Goal: Transaction & Acquisition: Purchase product/service

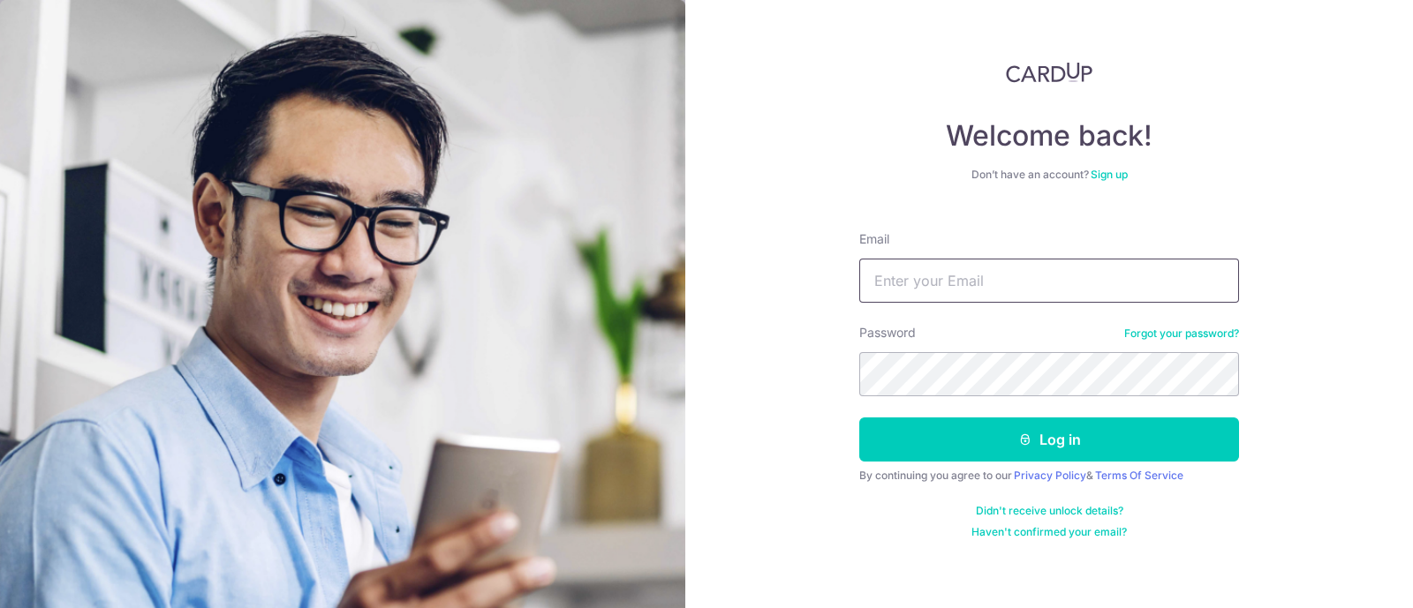
click at [975, 287] on input "Email" at bounding box center [1049, 281] width 380 height 44
type input "KMAHESHWARI@GMAIL.COM"
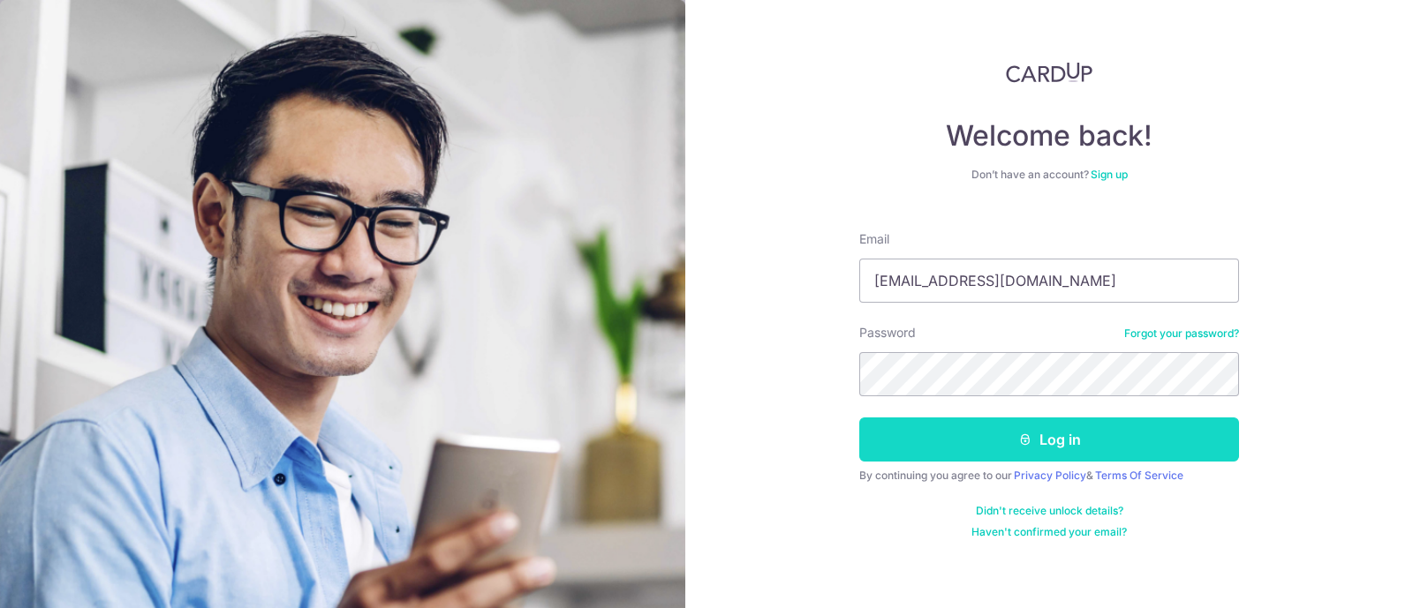
click at [1023, 442] on icon "submit" at bounding box center [1025, 440] width 14 height 14
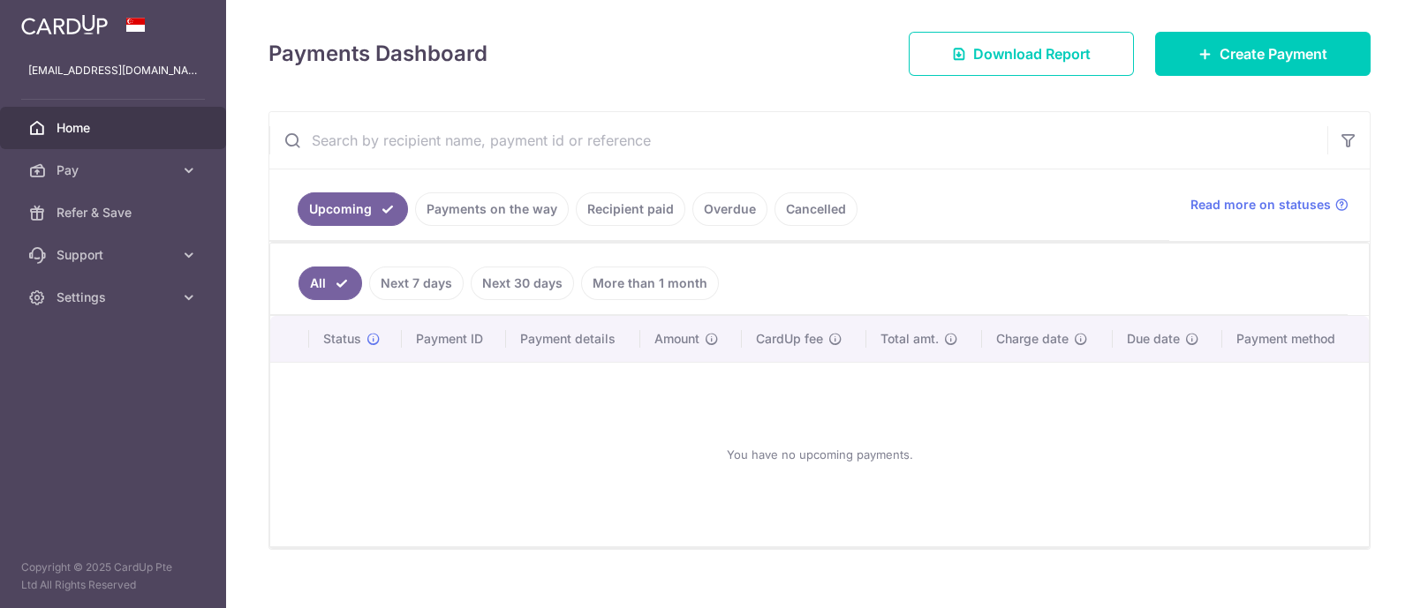
scroll to position [234, 0]
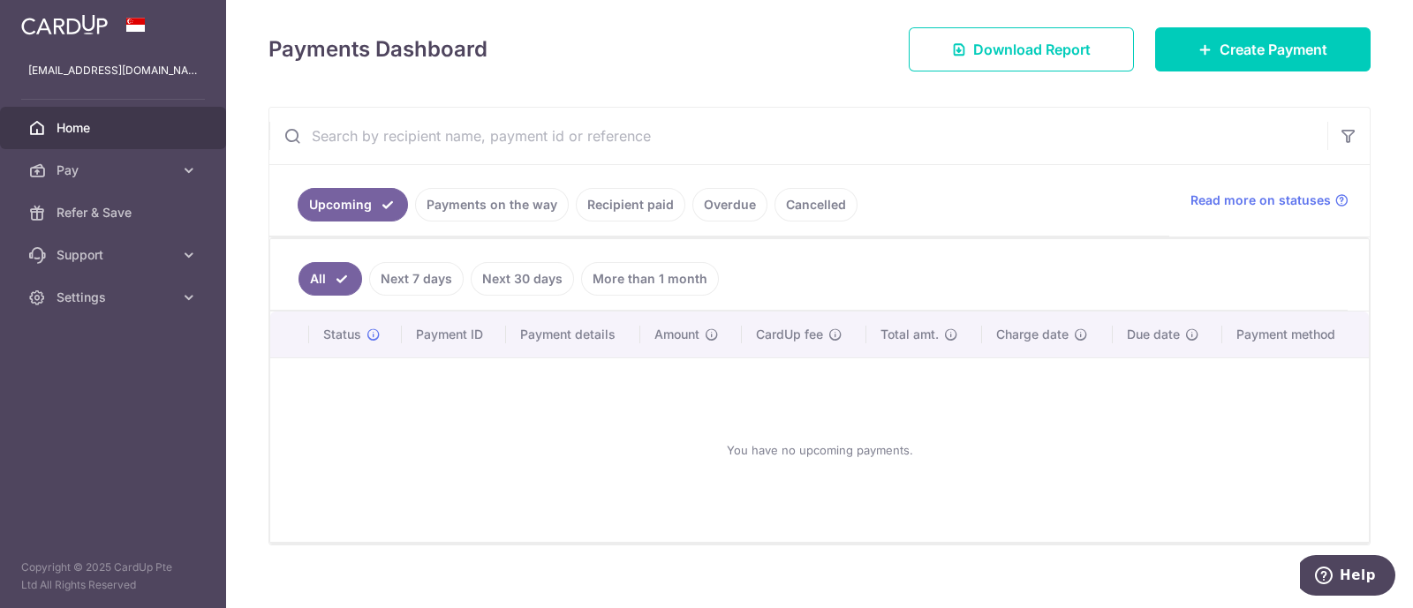
click at [648, 199] on link "Recipient paid" at bounding box center [631, 205] width 110 height 34
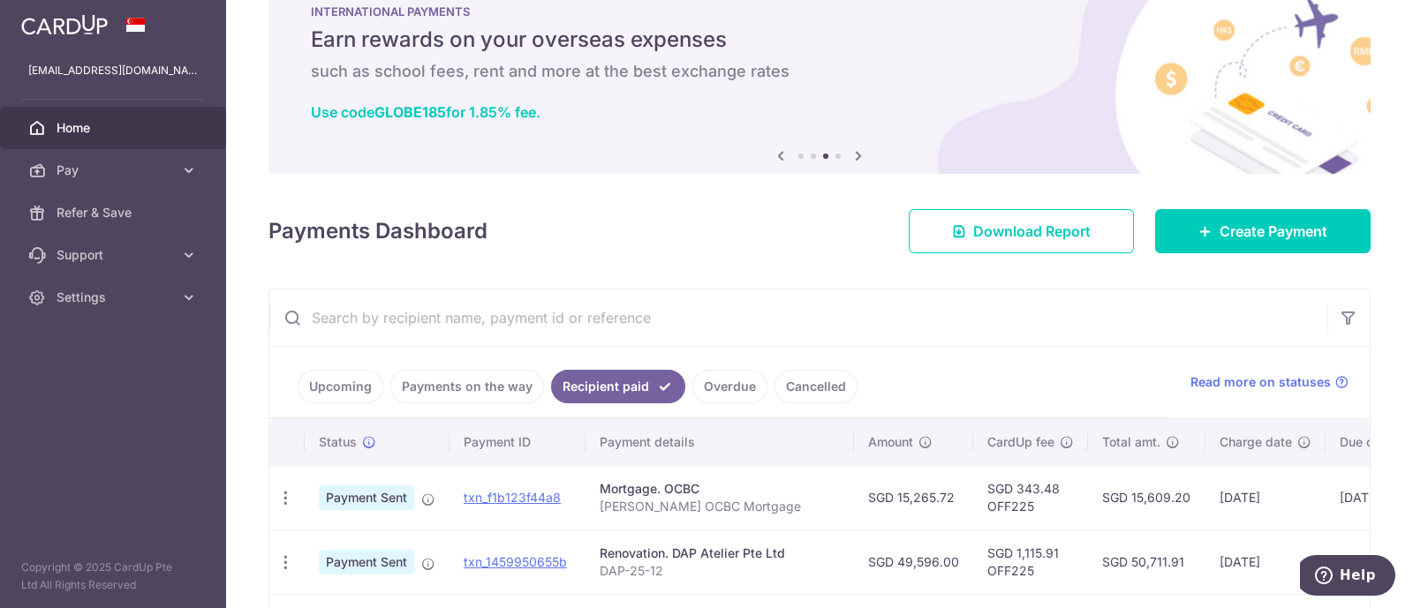
scroll to position [49, 0]
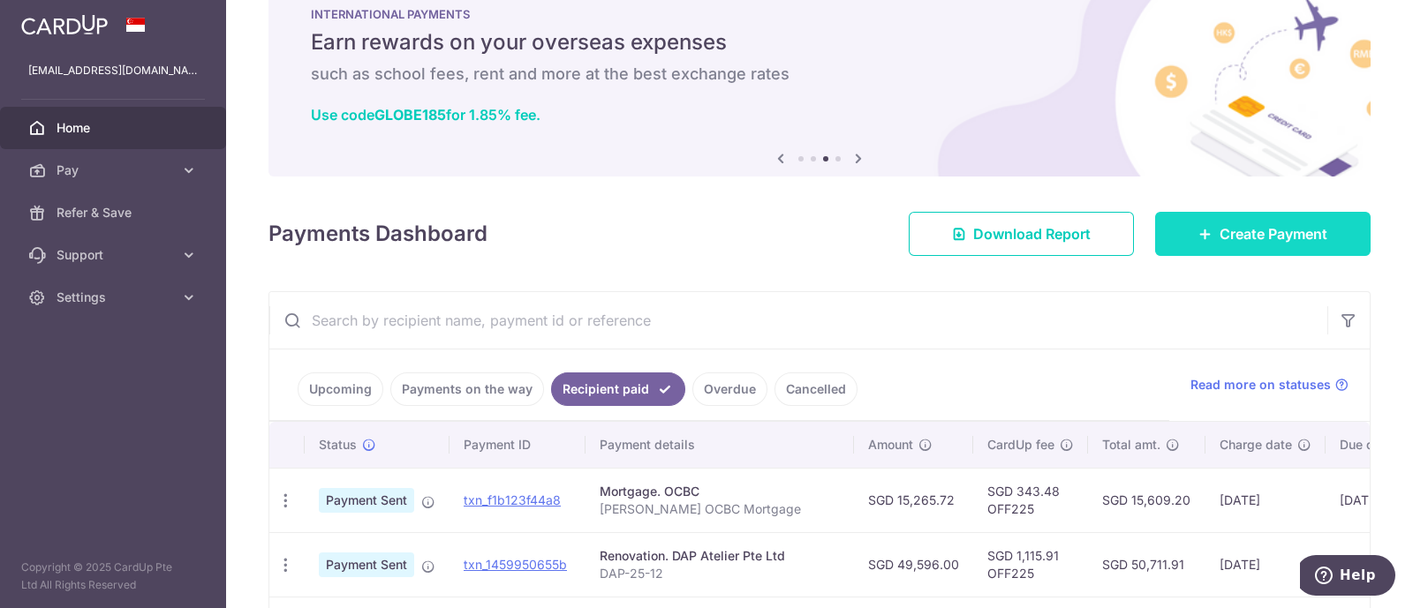
click at [1253, 235] on span "Create Payment" at bounding box center [1274, 233] width 108 height 21
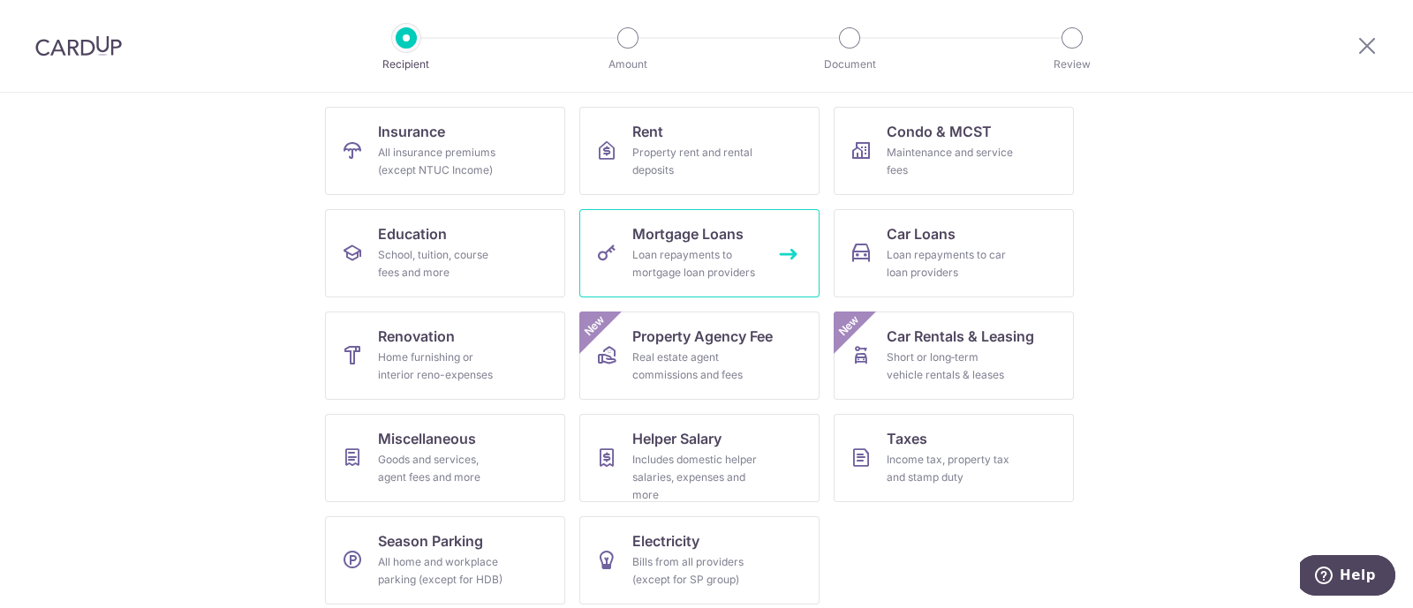
scroll to position [181, 0]
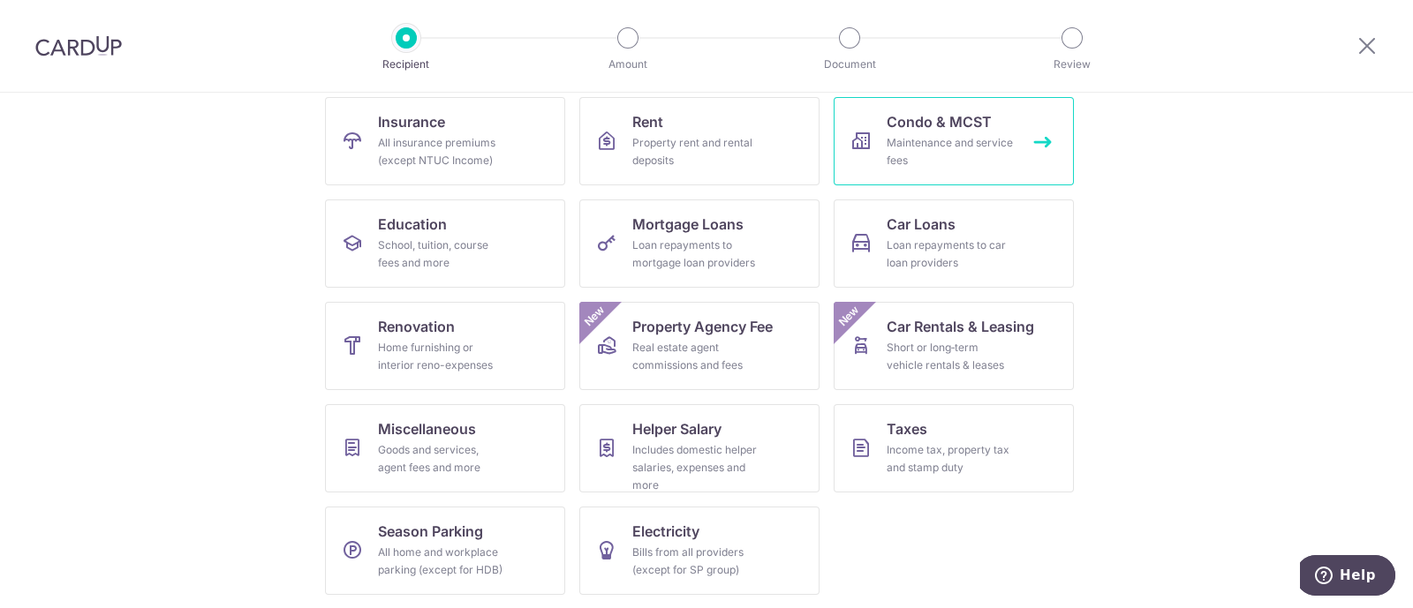
click at [939, 143] on div "Maintenance and service fees" at bounding box center [950, 151] width 127 height 35
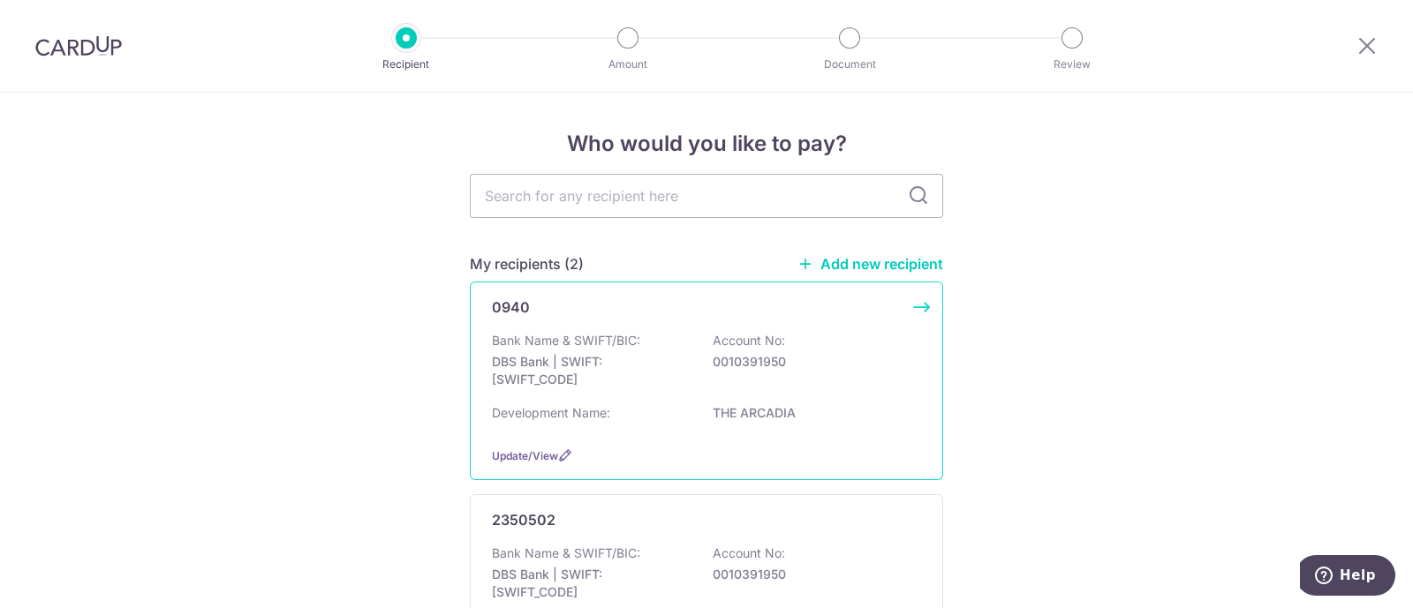
click at [636, 358] on p "DBS Bank | SWIFT: DBSSSGSGXXX" at bounding box center [591, 370] width 198 height 35
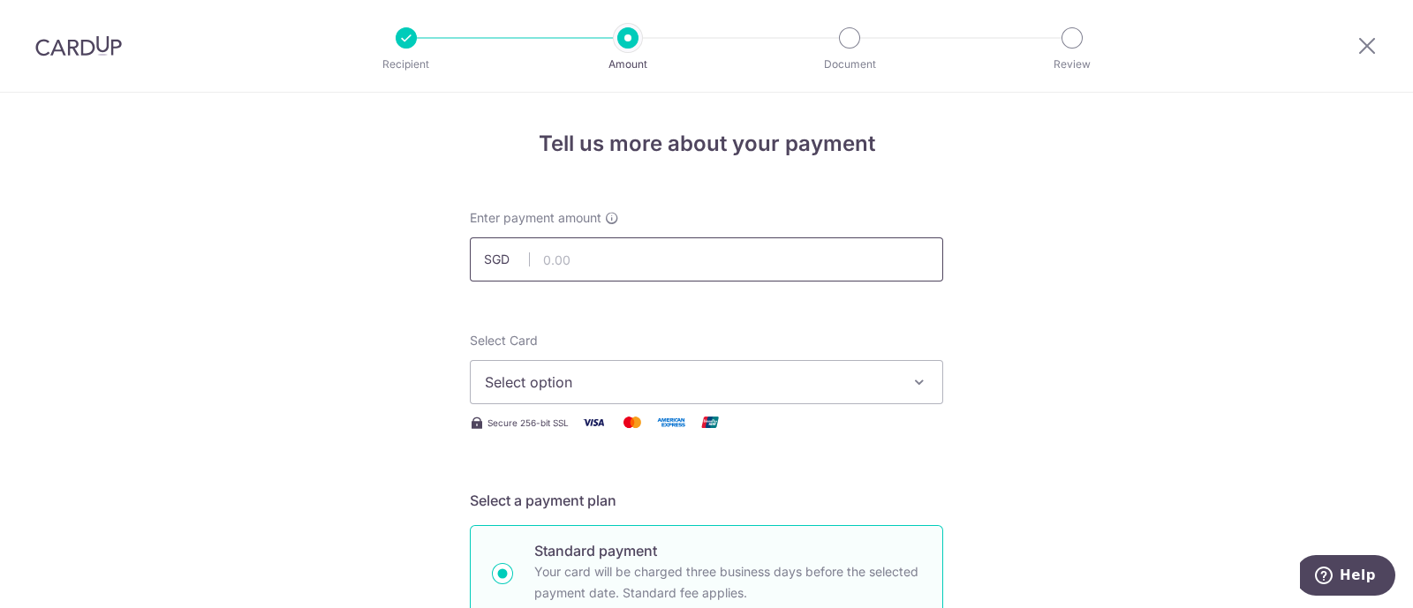
click at [581, 240] on input "text" at bounding box center [706, 260] width 473 height 44
type input "4,708.80"
click at [565, 388] on span "Select option" at bounding box center [691, 382] width 412 height 21
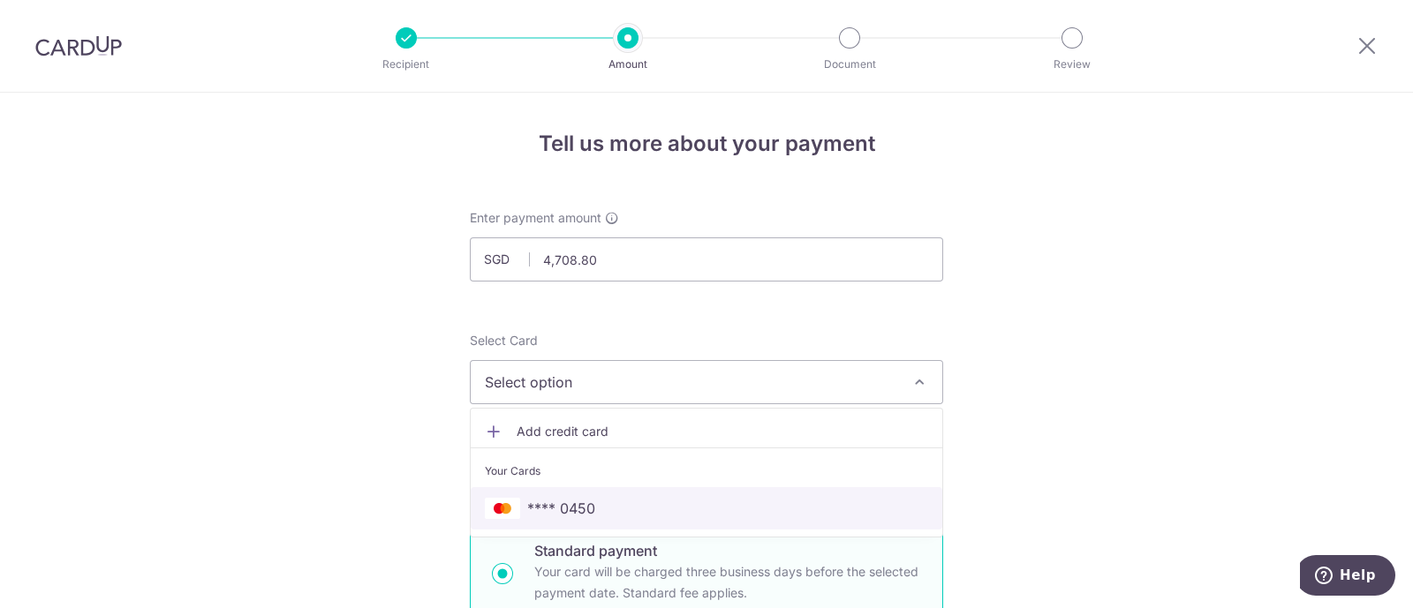
click at [556, 507] on span "**** 0450" at bounding box center [561, 508] width 68 height 21
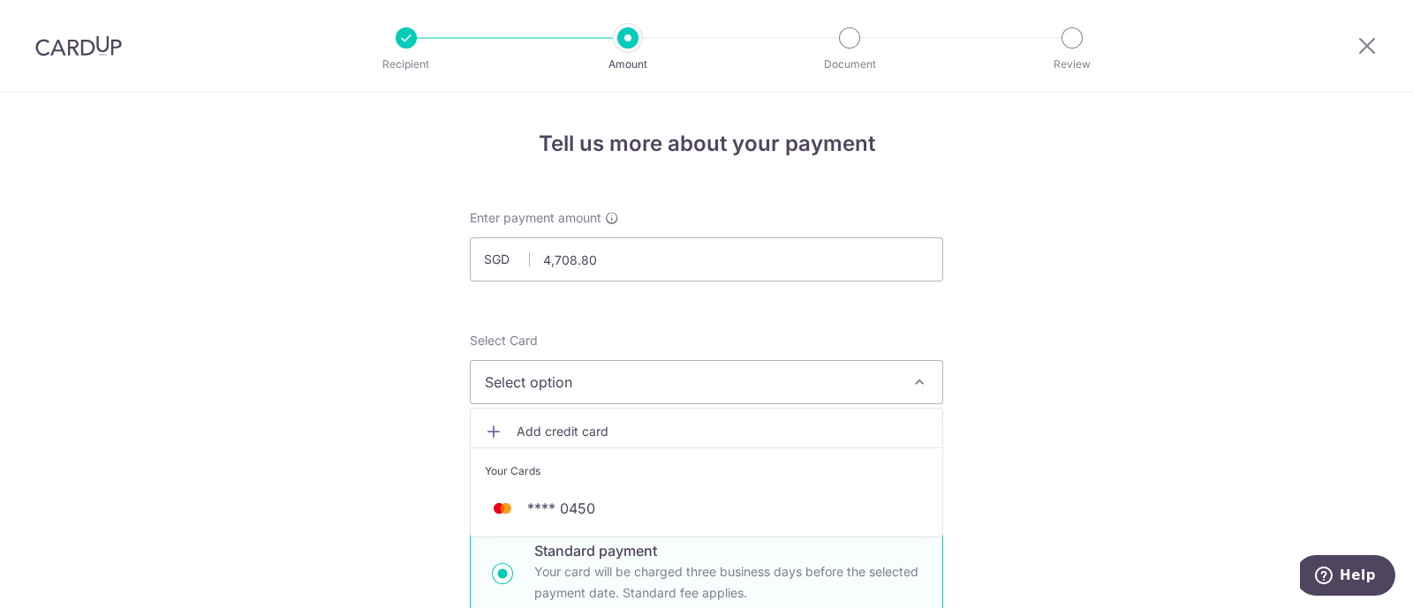
click at [557, 222] on span "Enter payment amount" at bounding box center [536, 218] width 132 height 18
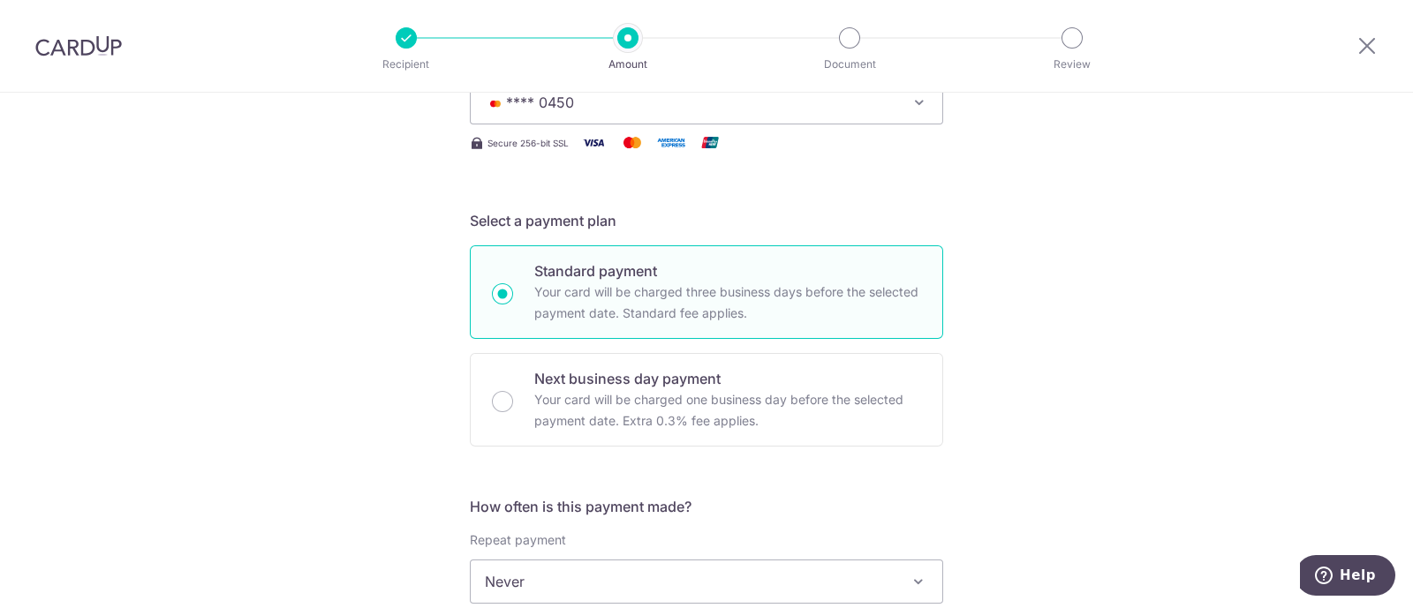
scroll to position [368, 0]
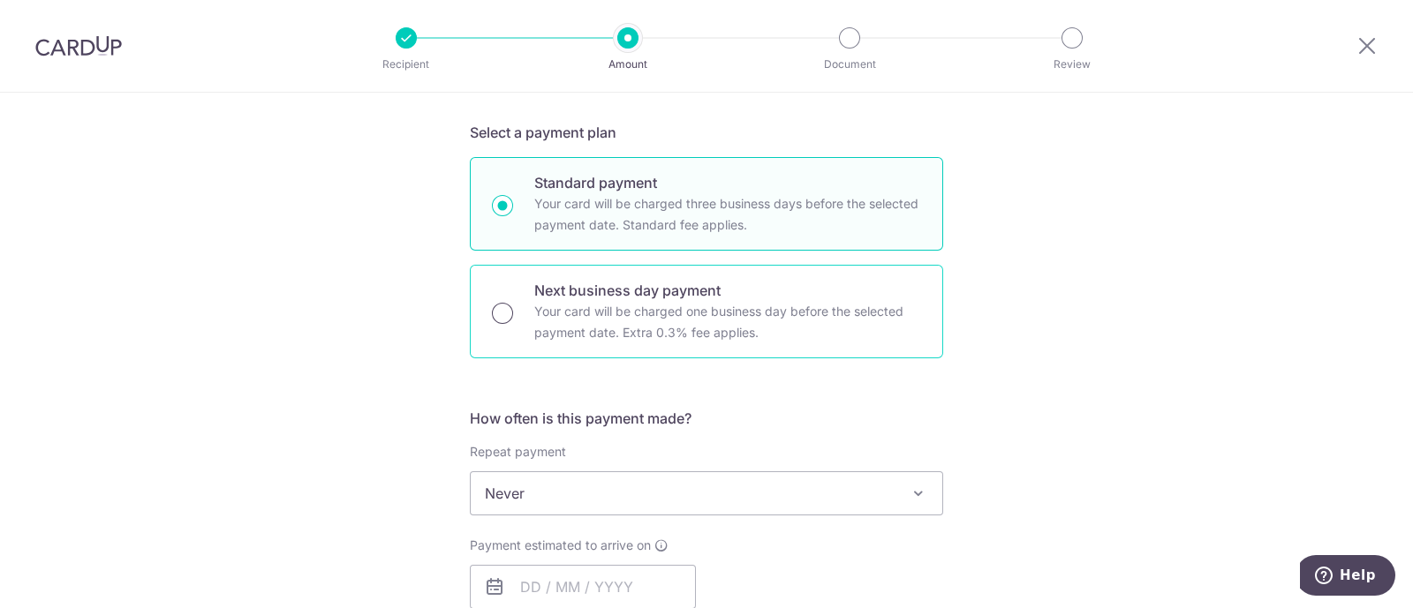
click at [493, 317] on input "Next business day payment Your card will be charged one business day before the…" at bounding box center [502, 313] width 21 height 21
radio input "true"
click at [499, 208] on input "Standard payment Your card will be charged three business days before the selec…" at bounding box center [502, 205] width 21 height 21
radio input "true"
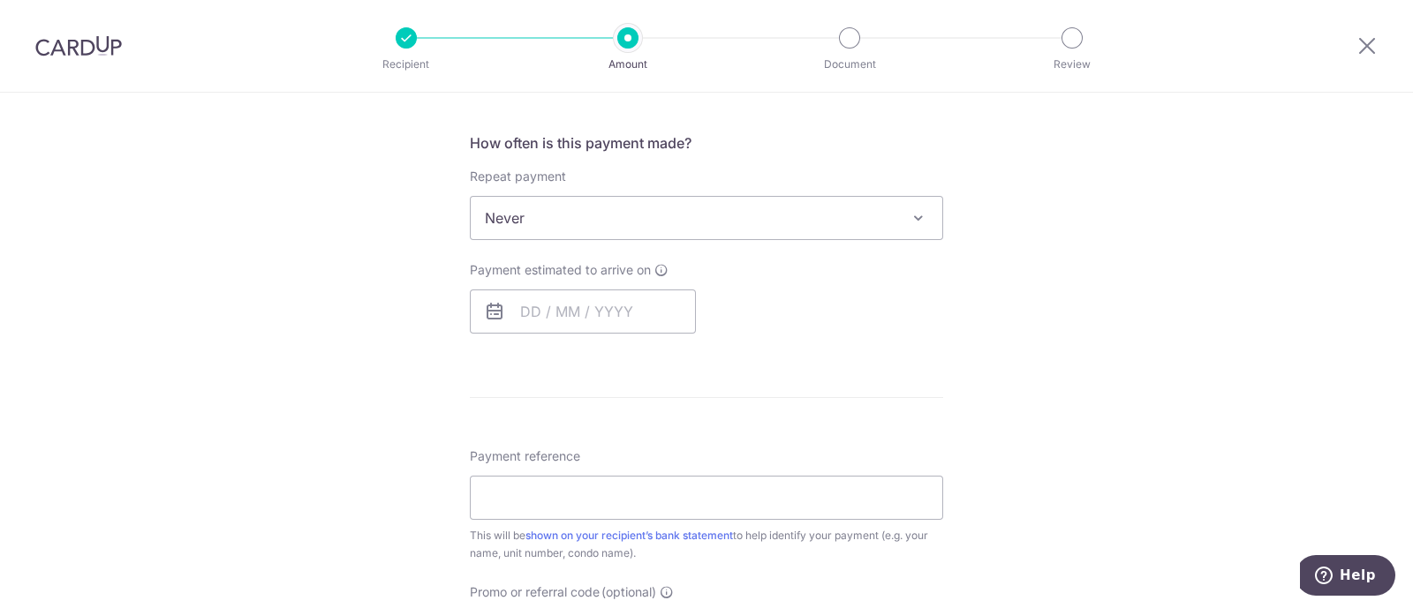
scroll to position [645, 0]
click at [559, 318] on input "text" at bounding box center [583, 311] width 226 height 44
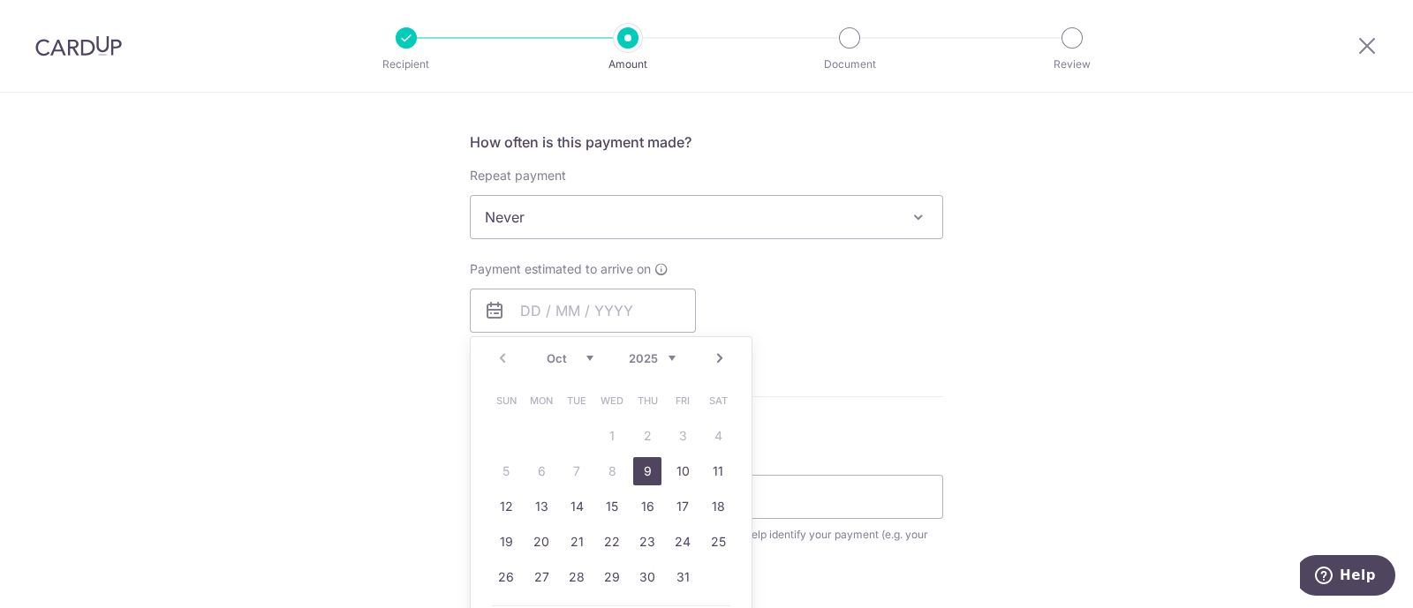
click at [642, 472] on link "9" at bounding box center [647, 471] width 28 height 28
type input "[DATE]"
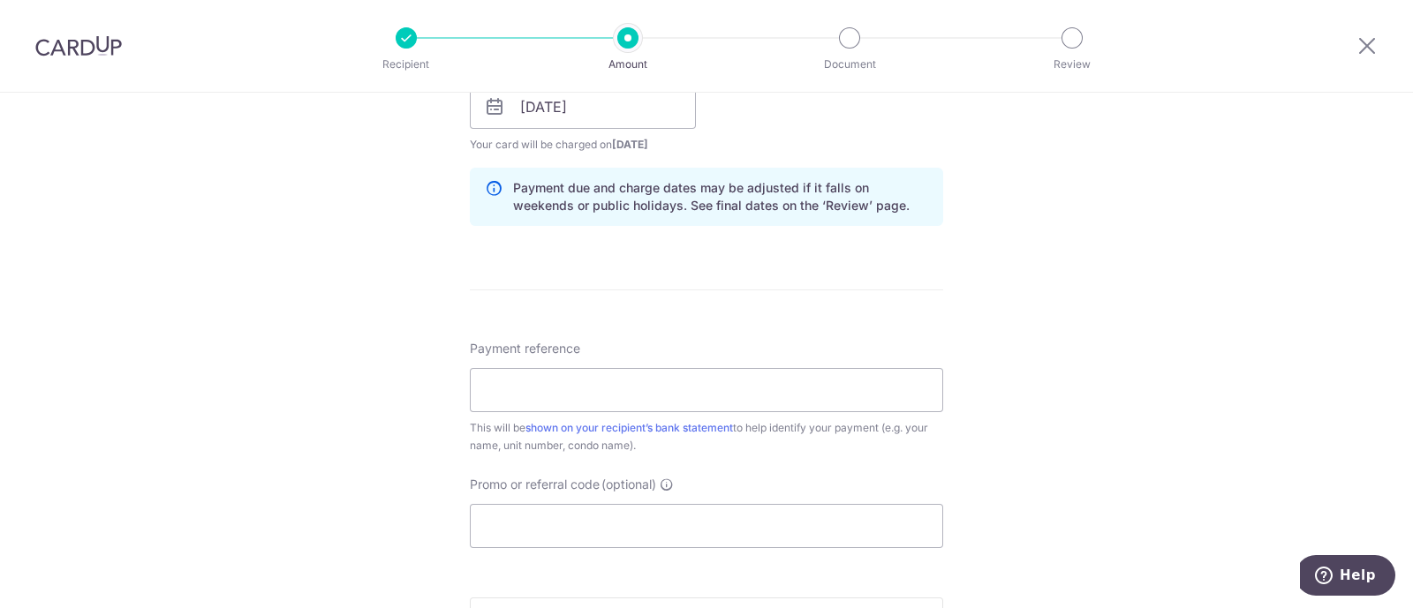
scroll to position [850, 0]
click at [632, 391] on input "Payment reference" at bounding box center [706, 389] width 473 height 44
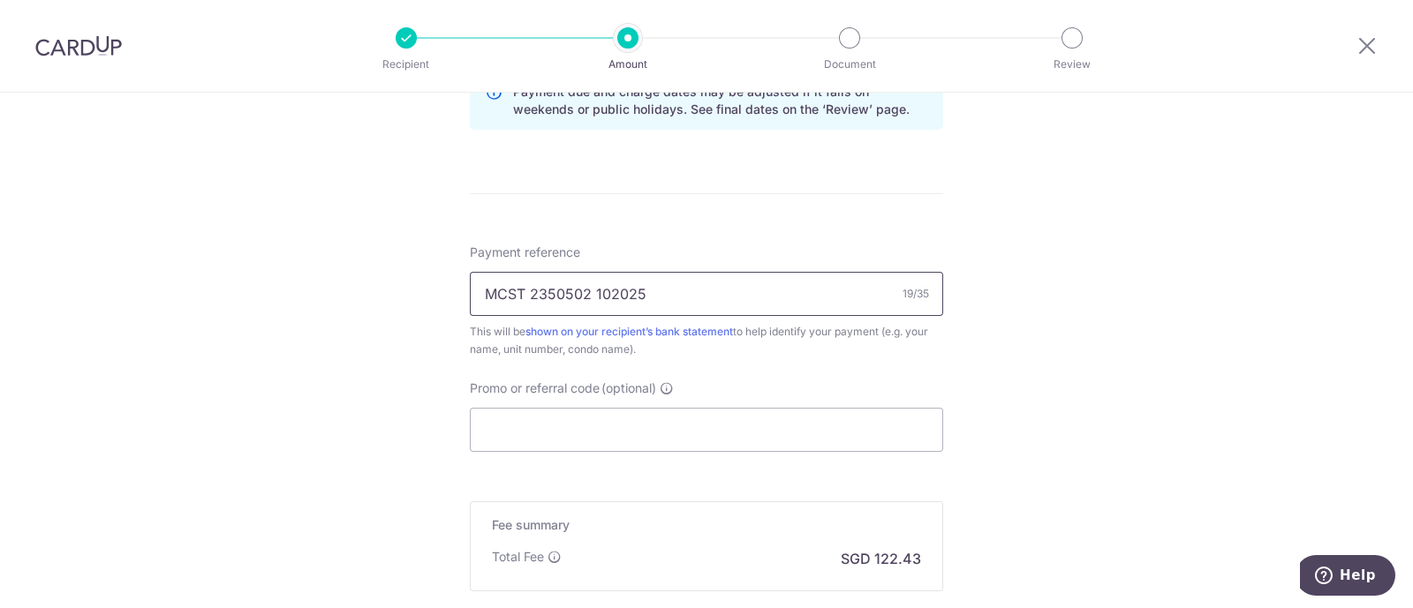
scroll to position [947, 0]
type input "MCST 2350502 102025"
click at [555, 426] on input "Promo or referral code (optional)" at bounding box center [706, 428] width 473 height 44
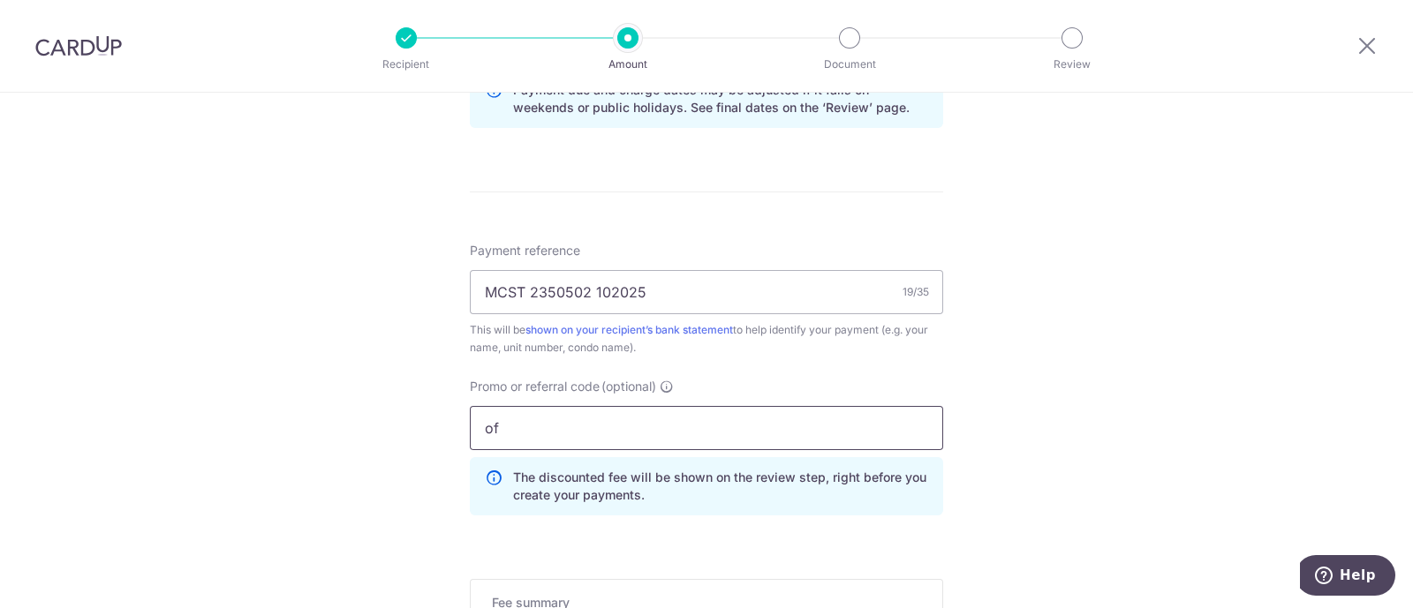
type input "o"
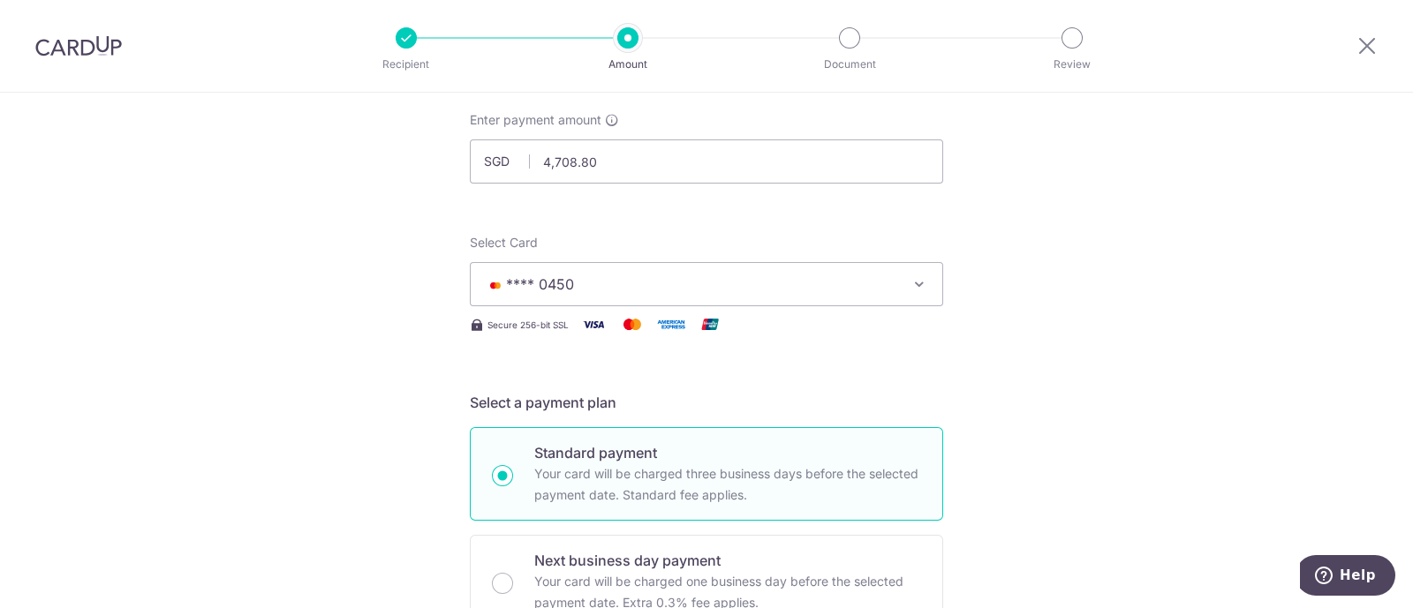
scroll to position [0, 0]
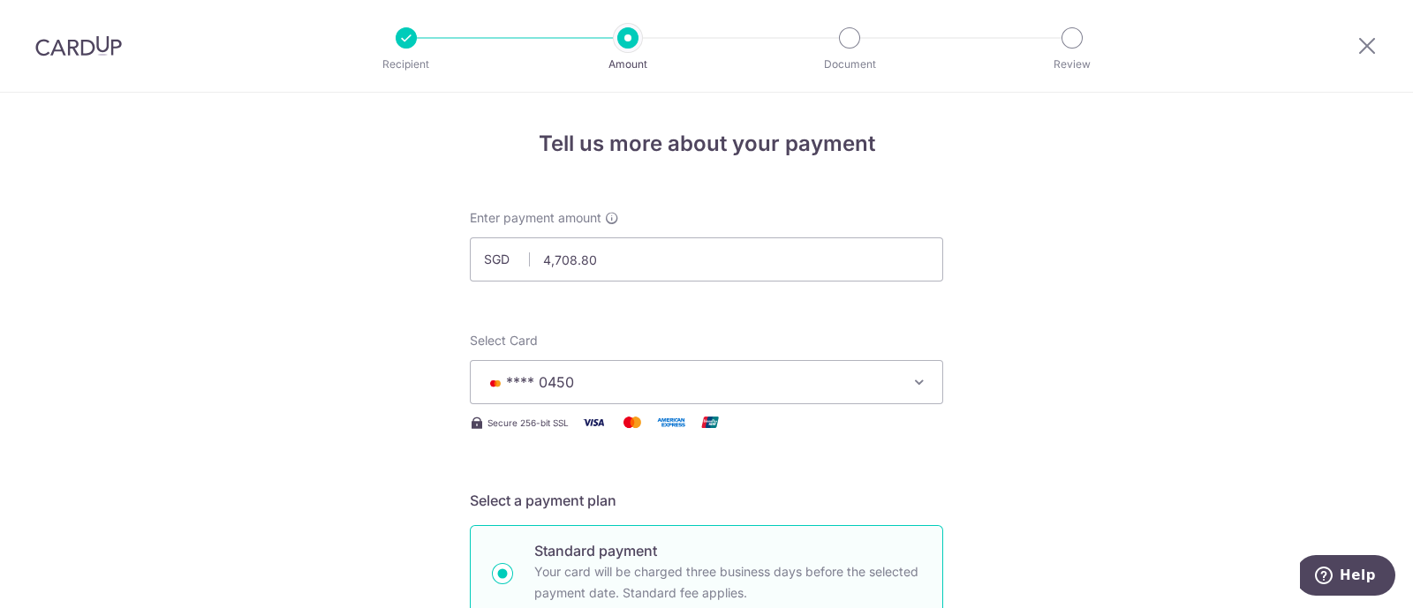
type input "OFF225"
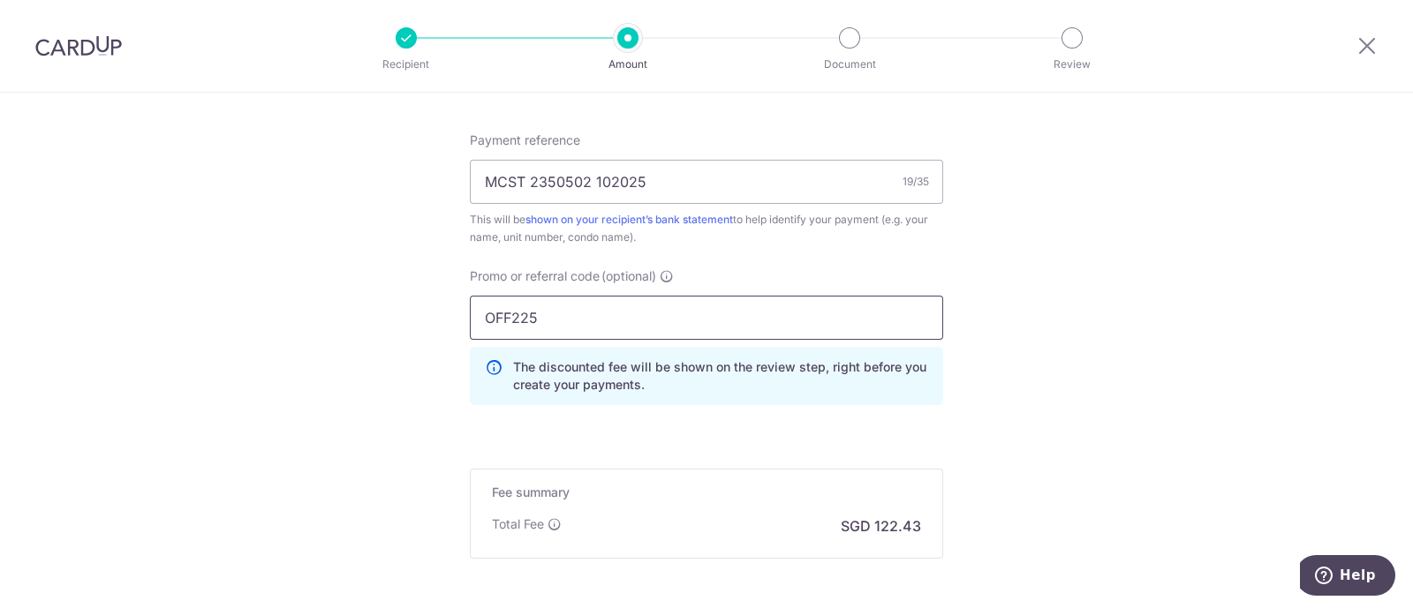
scroll to position [1231, 0]
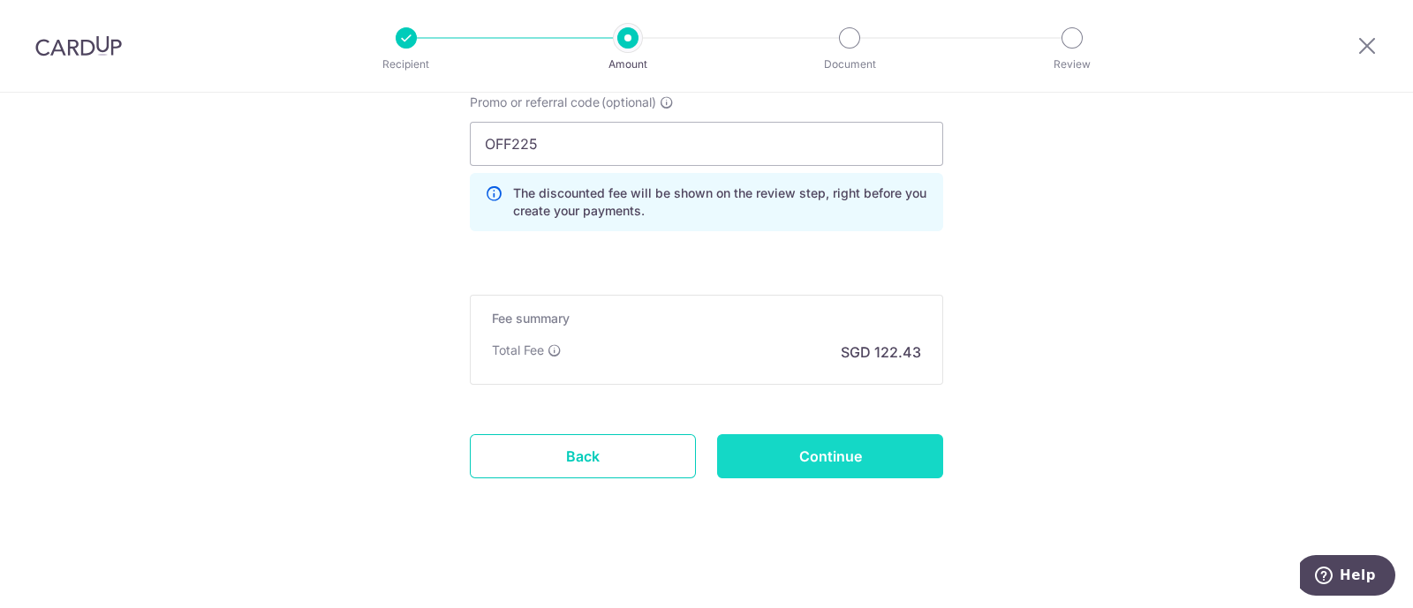
click at [847, 457] on input "Continue" at bounding box center [830, 456] width 226 height 44
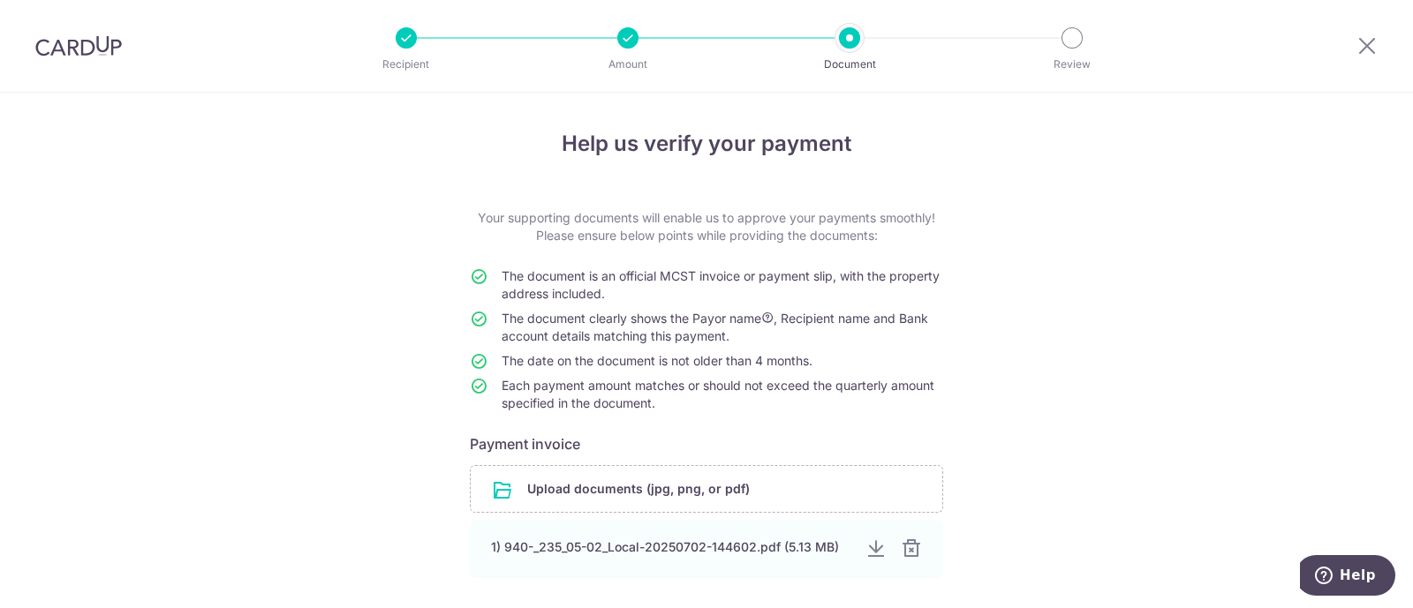
scroll to position [155, 0]
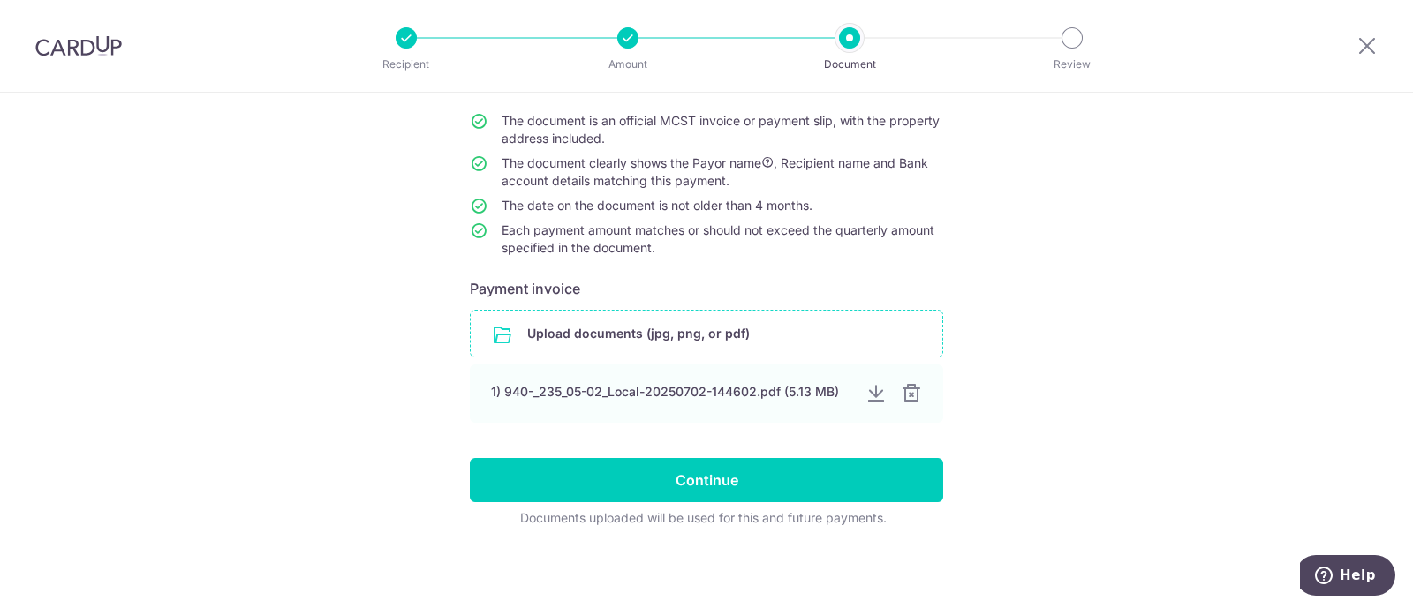
click at [599, 333] on input "file" at bounding box center [707, 334] width 472 height 46
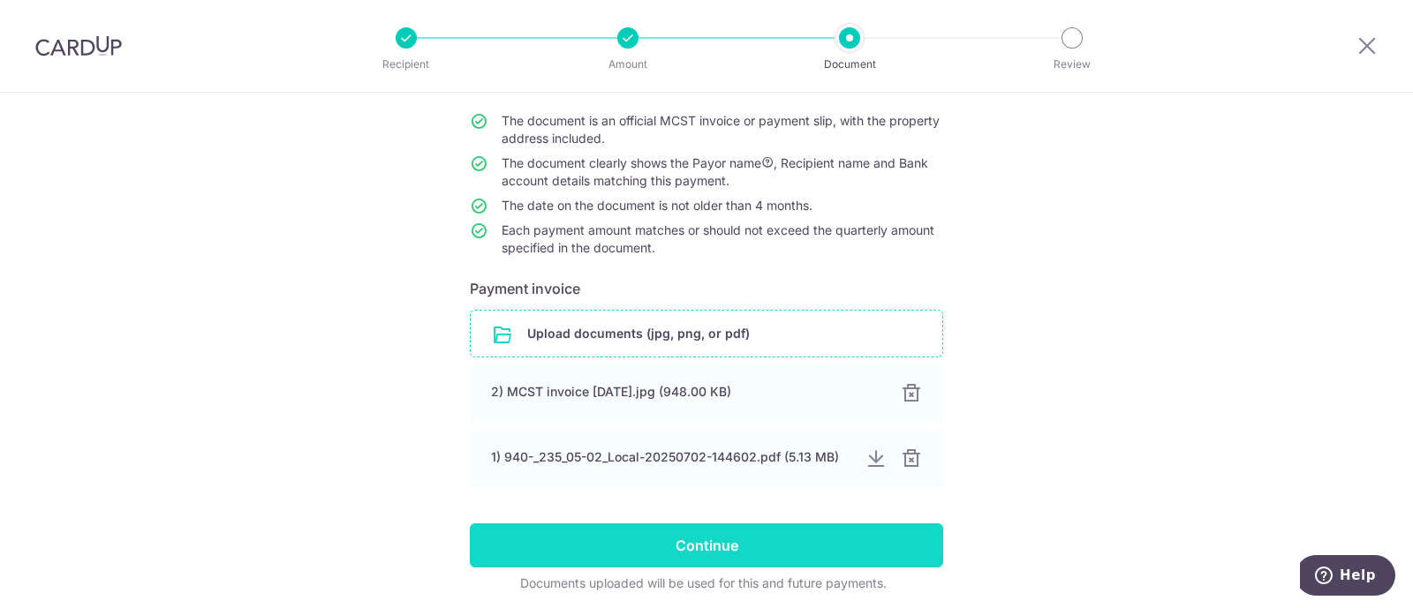
click at [700, 542] on input "Continue" at bounding box center [706, 546] width 473 height 44
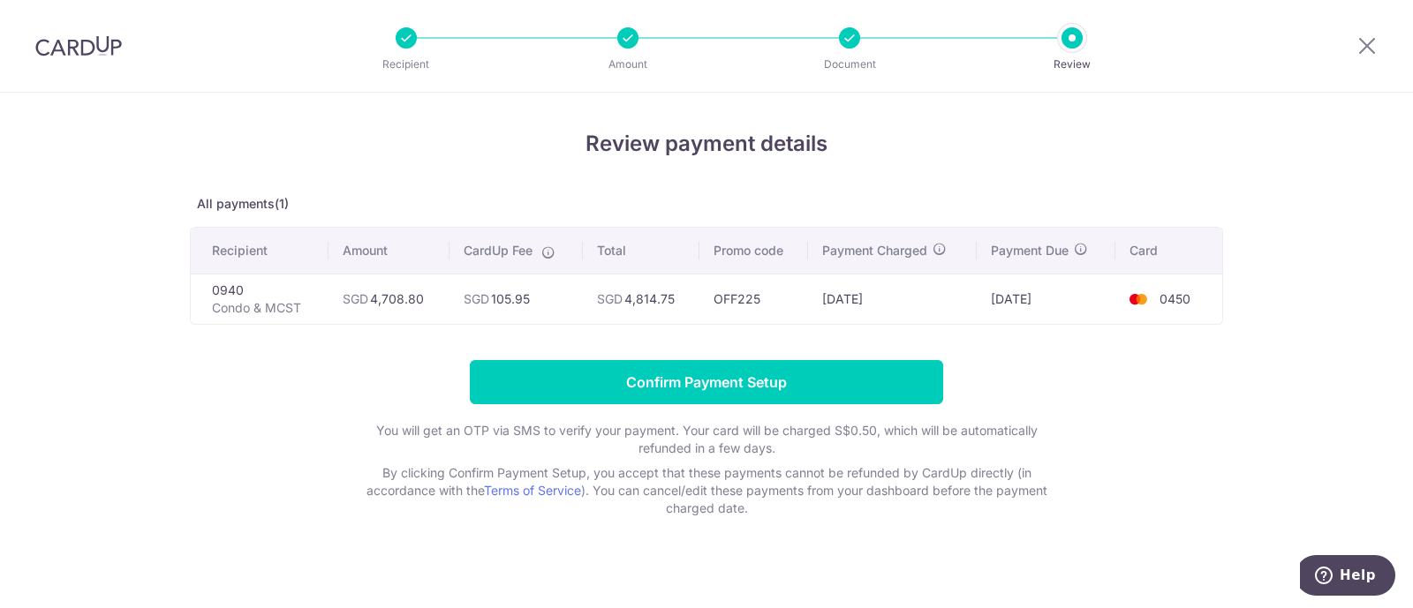
click at [49, 48] on img at bounding box center [78, 45] width 87 height 21
click at [75, 46] on img at bounding box center [78, 45] width 87 height 21
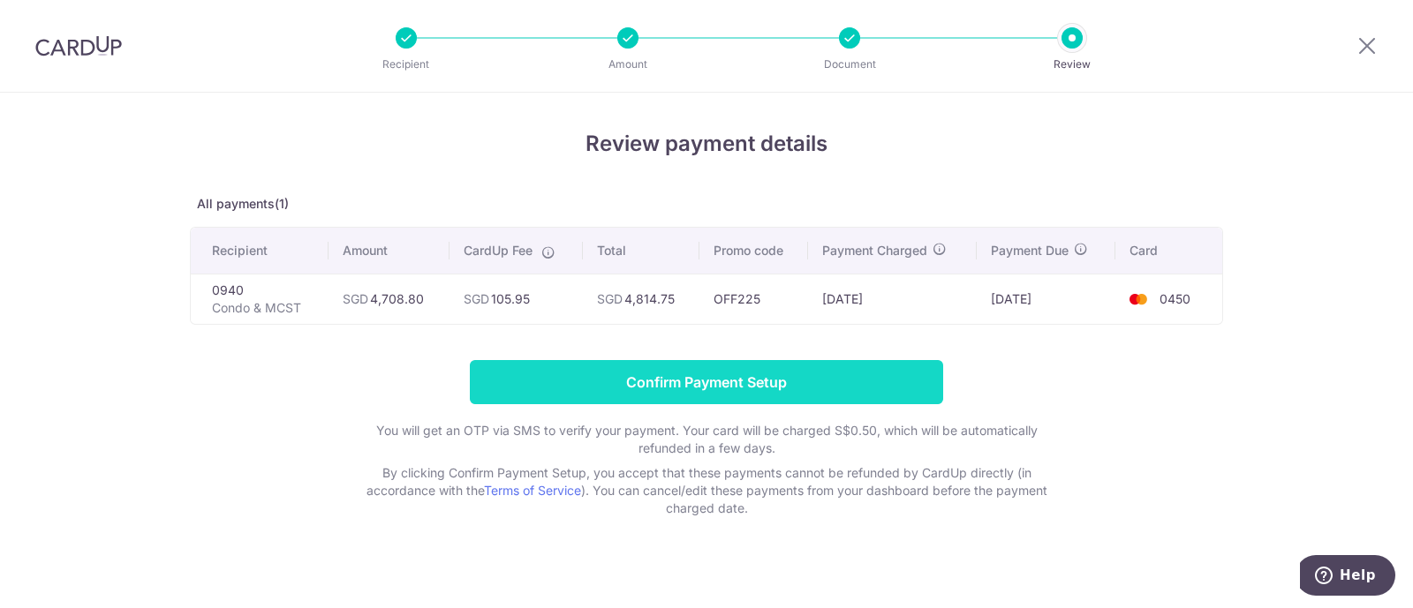
click at [690, 382] on input "Confirm Payment Setup" at bounding box center [706, 382] width 473 height 44
